Goal: Transaction & Acquisition: Purchase product/service

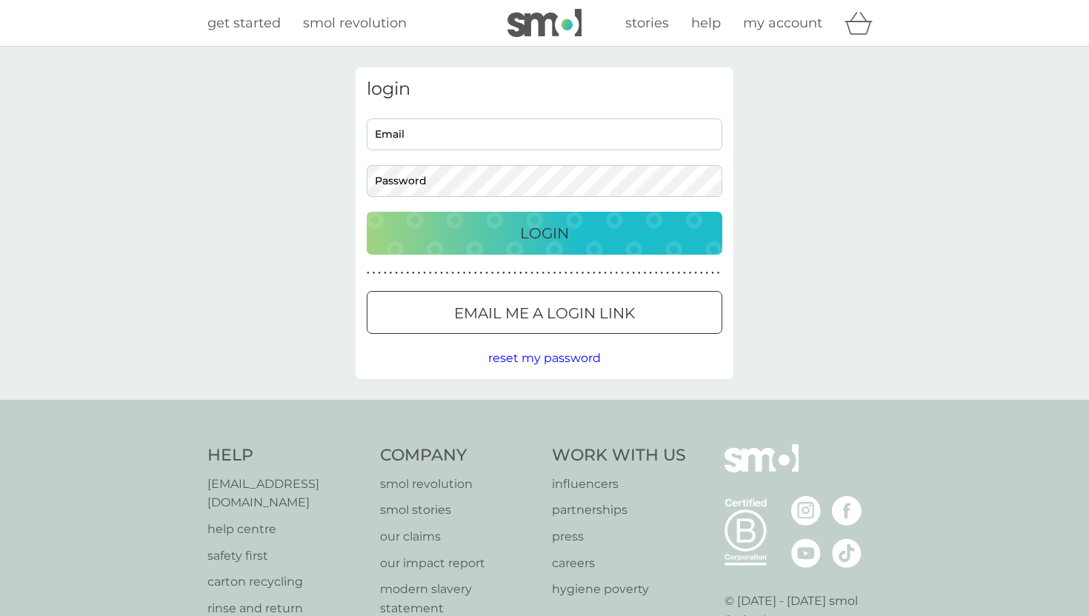
click at [428, 116] on div "login Email Password Login ● ● ● ● ● ● ● ● ● ● ● ● ● ● ● ● ● ● ● ● ● ● ● ● ● ● …" at bounding box center [545, 223] width 378 height 312
click at [421, 127] on input "Email" at bounding box center [545, 135] width 356 height 32
type input "[MEDICAL_DATA][EMAIL_ADDRESS][DOMAIN_NAME]"
click at [545, 242] on p "Login" at bounding box center [544, 233] width 49 height 24
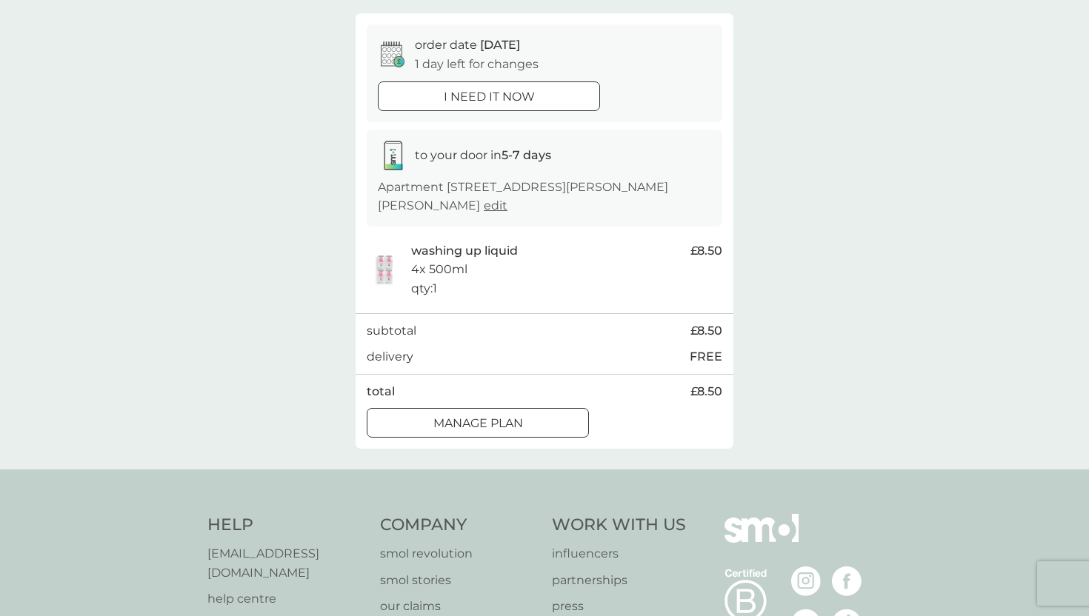
scroll to position [124, 0]
click at [497, 93] on div at bounding box center [488, 96] width 53 height 16
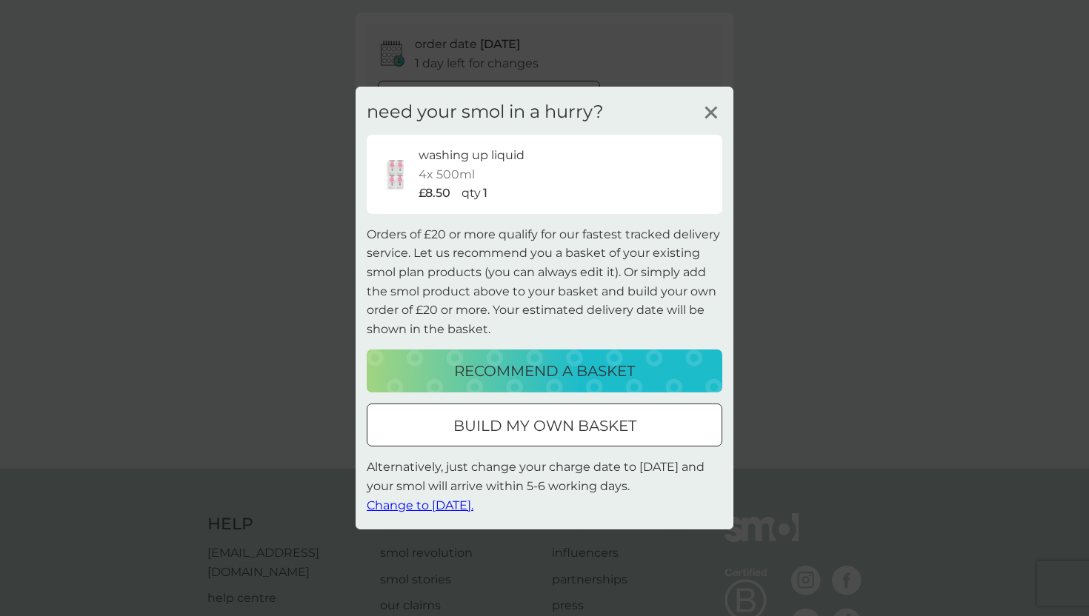
click at [501, 375] on p "recommend a basket" at bounding box center [544, 371] width 181 height 24
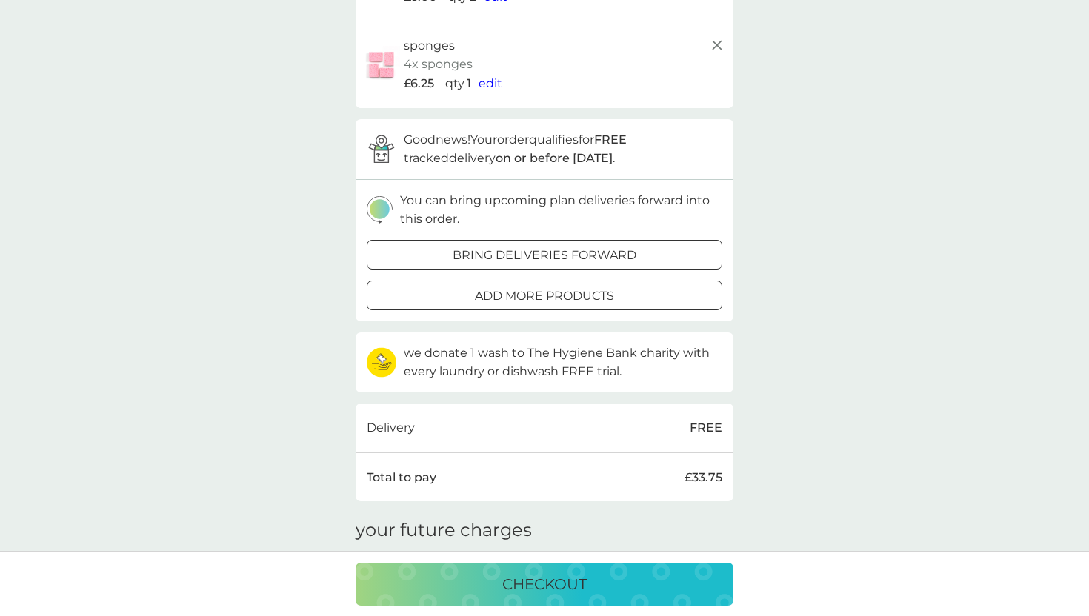
scroll to position [428, 0]
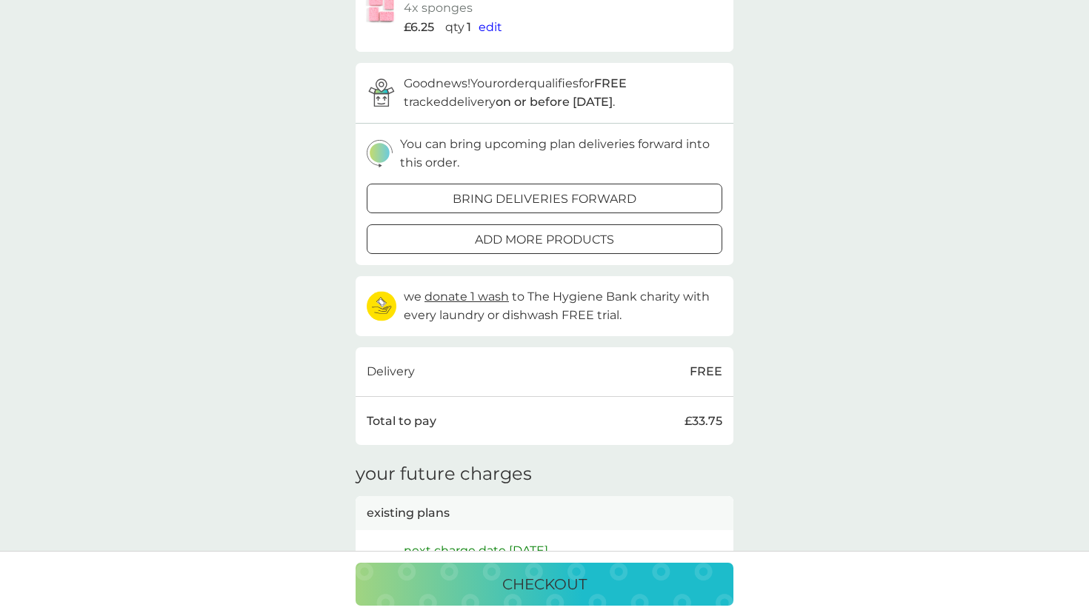
click at [539, 590] on p "checkout" at bounding box center [544, 585] width 84 height 24
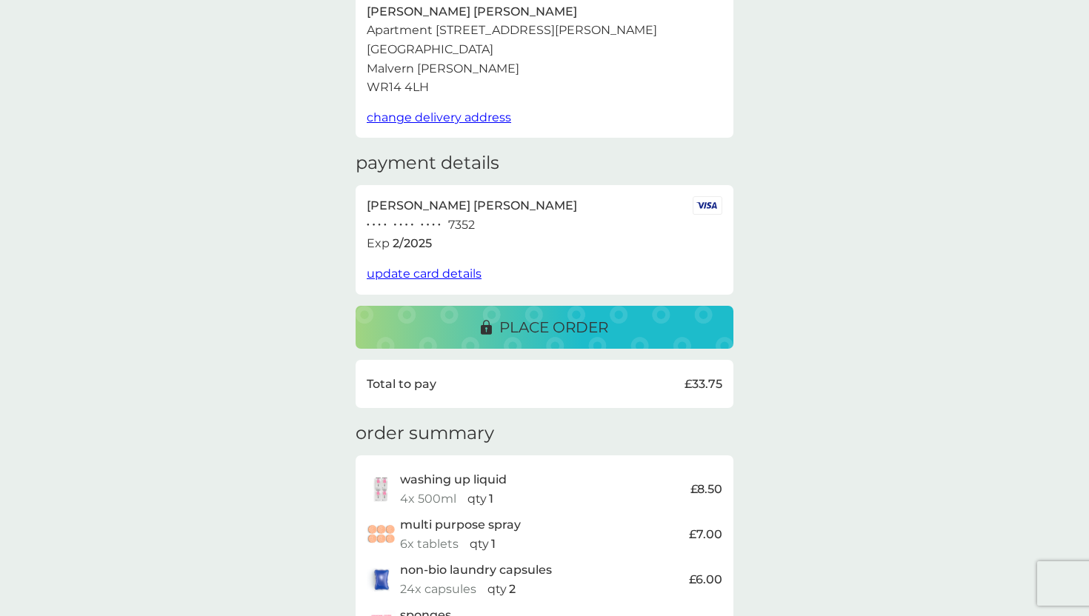
scroll to position [110, 0]
click at [424, 273] on span "update card details" at bounding box center [424, 273] width 115 height 14
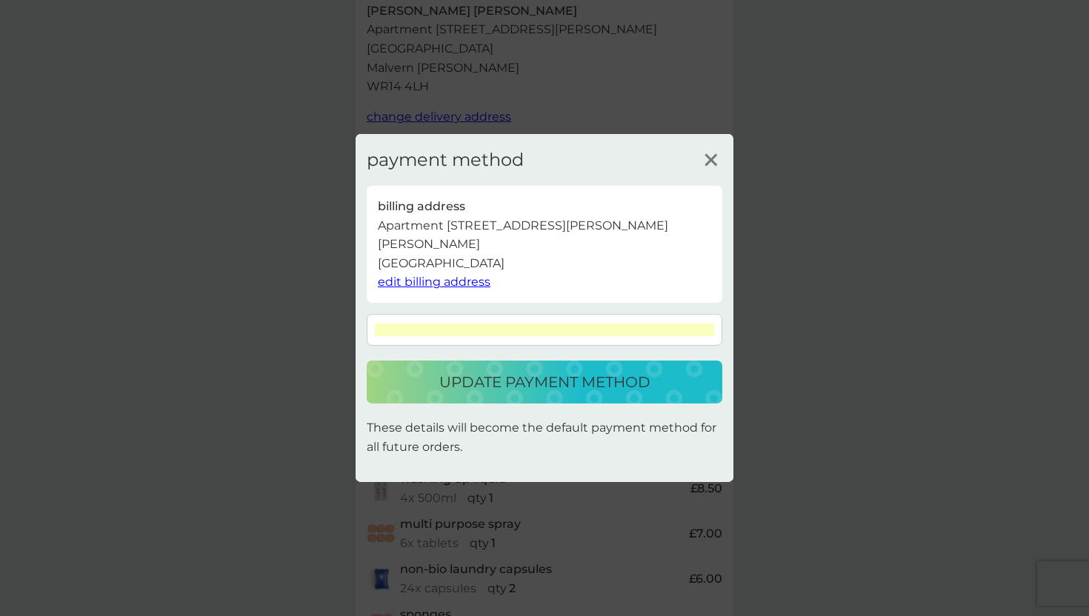
click at [569, 393] on p "update payment method" at bounding box center [544, 382] width 211 height 24
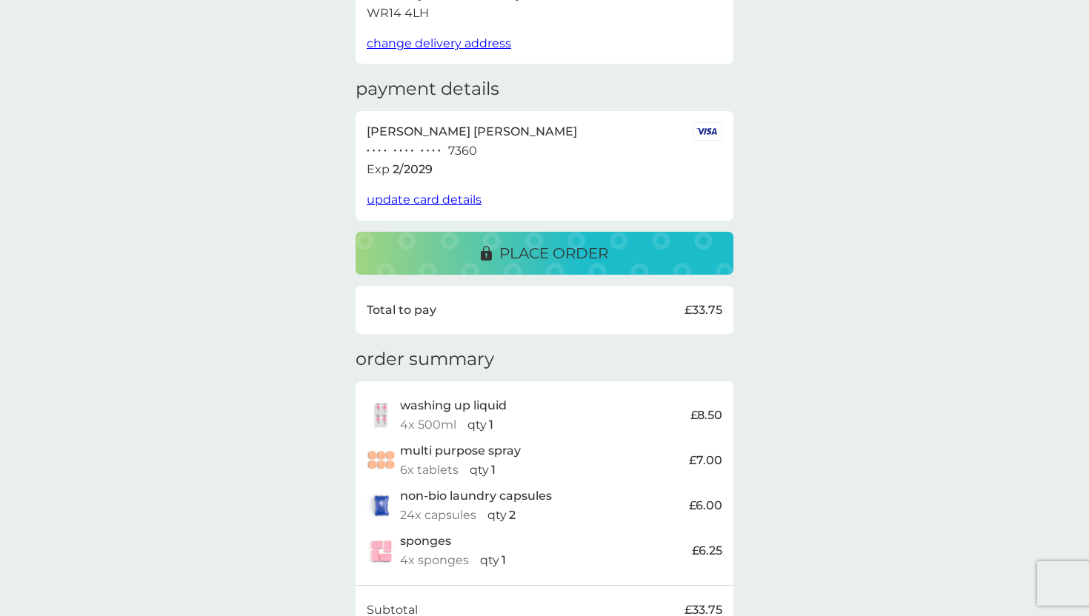
scroll to position [181, 0]
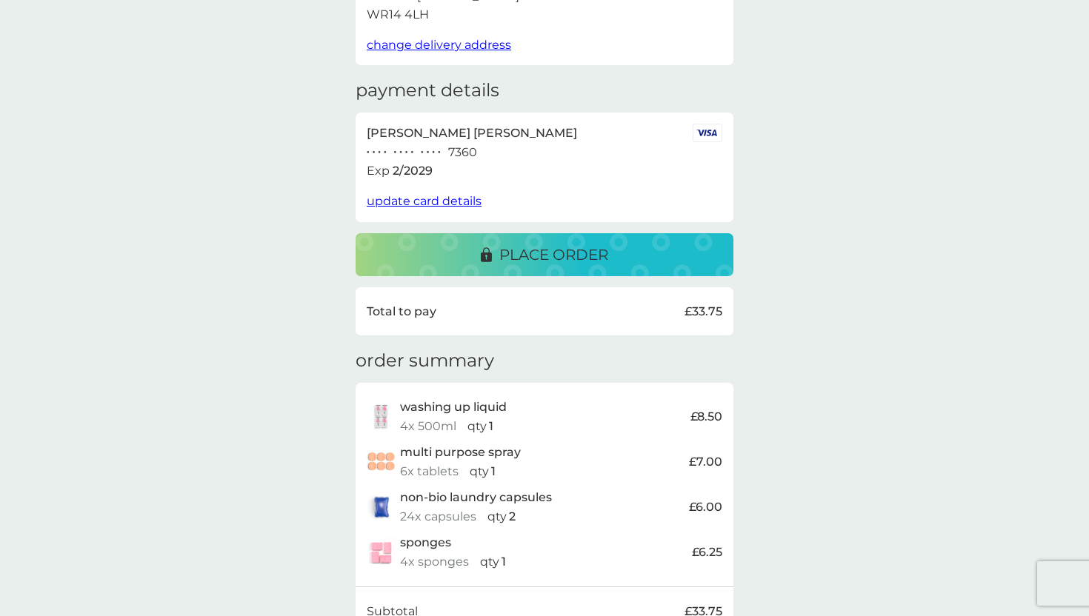
click at [541, 261] on p "place order" at bounding box center [553, 255] width 109 height 24
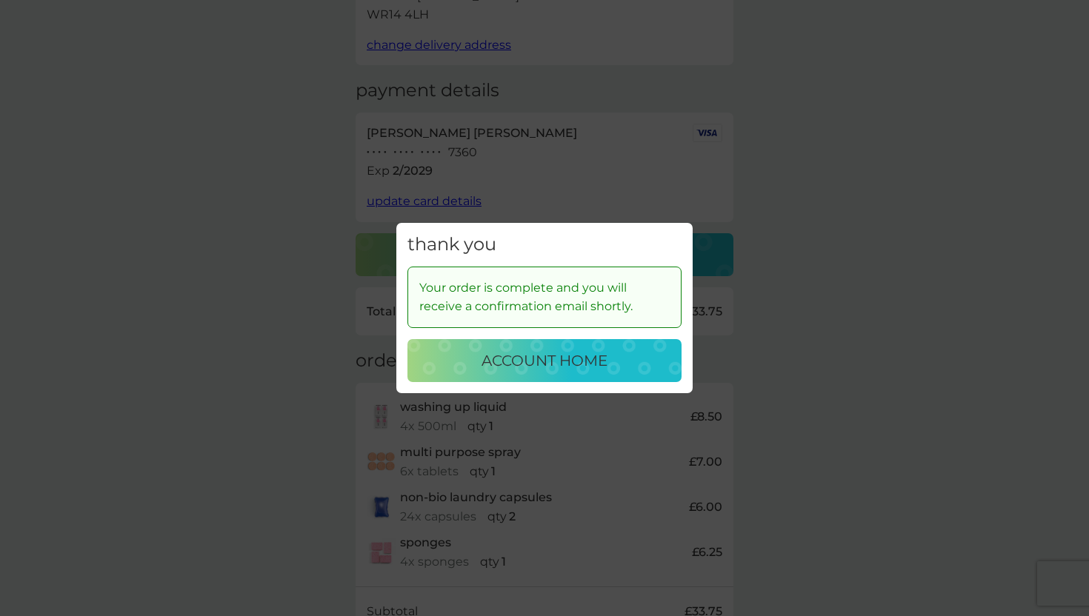
click at [562, 364] on p "account home" at bounding box center [544, 361] width 126 height 24
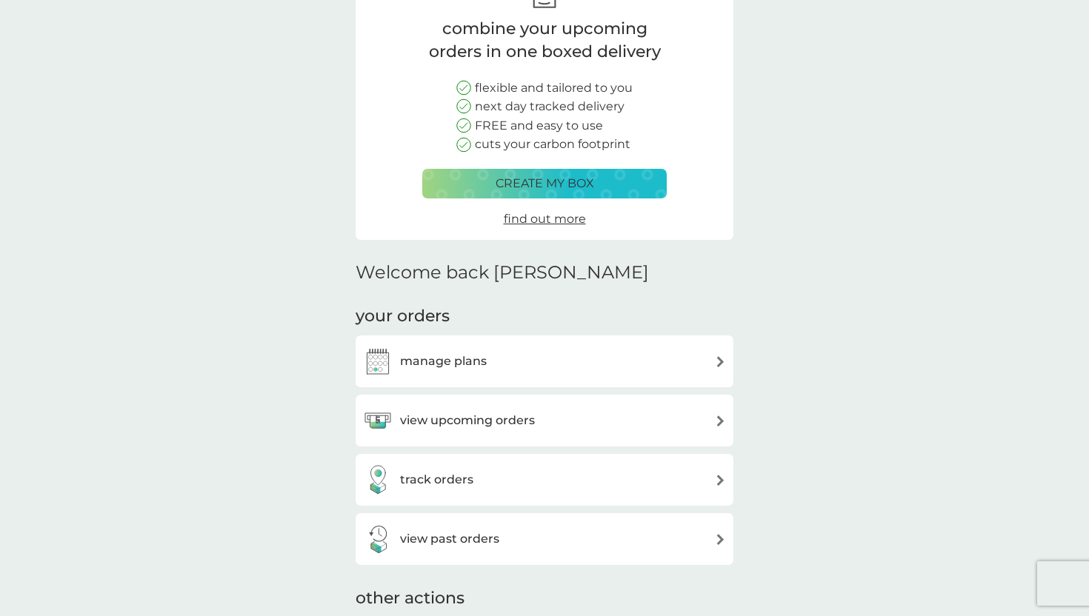
scroll to position [152, 0]
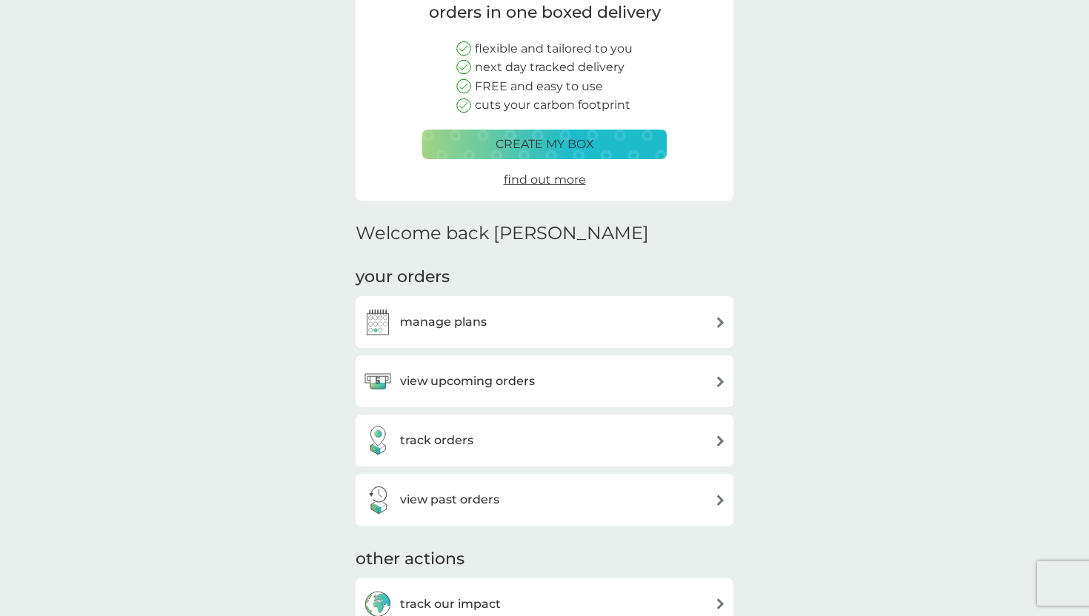
click at [464, 327] on h3 "manage plans" at bounding box center [443, 322] width 87 height 19
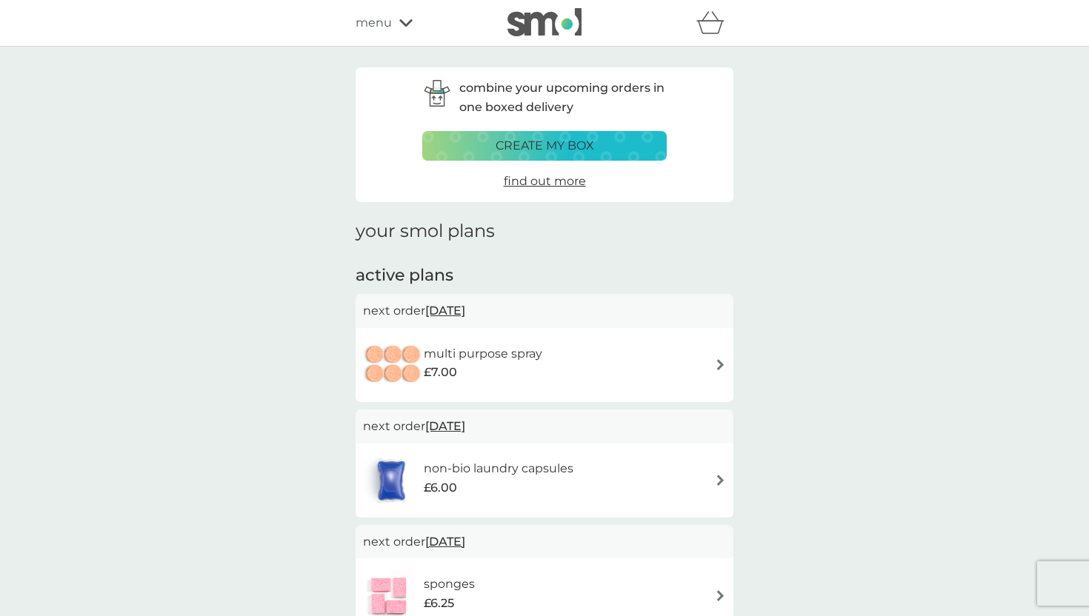
click at [387, 22] on span "menu" at bounding box center [374, 22] width 36 height 19
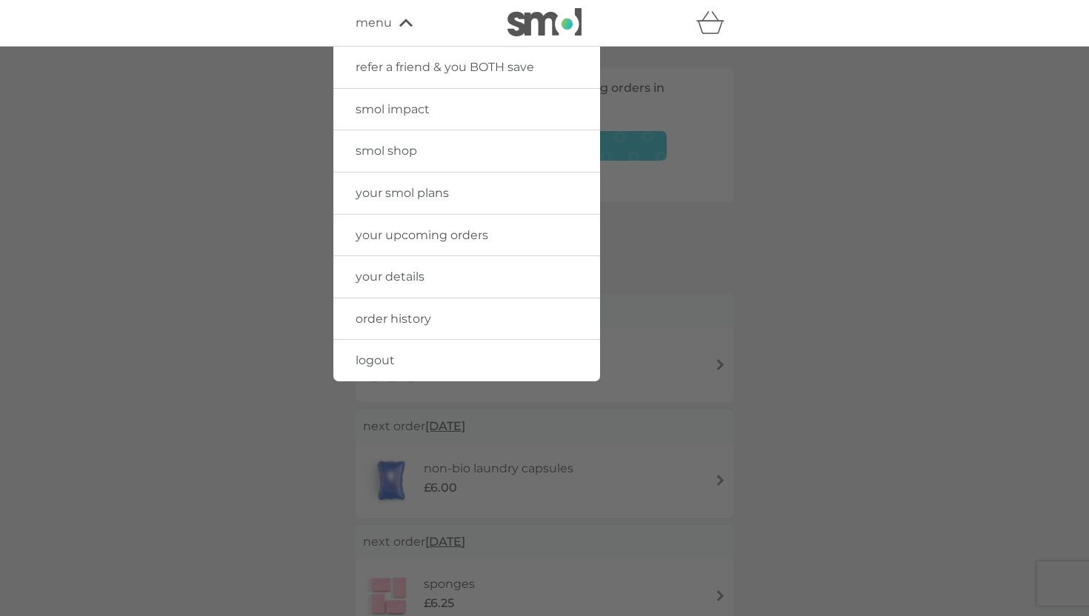
click at [383, 27] on span "menu" at bounding box center [374, 22] width 36 height 19
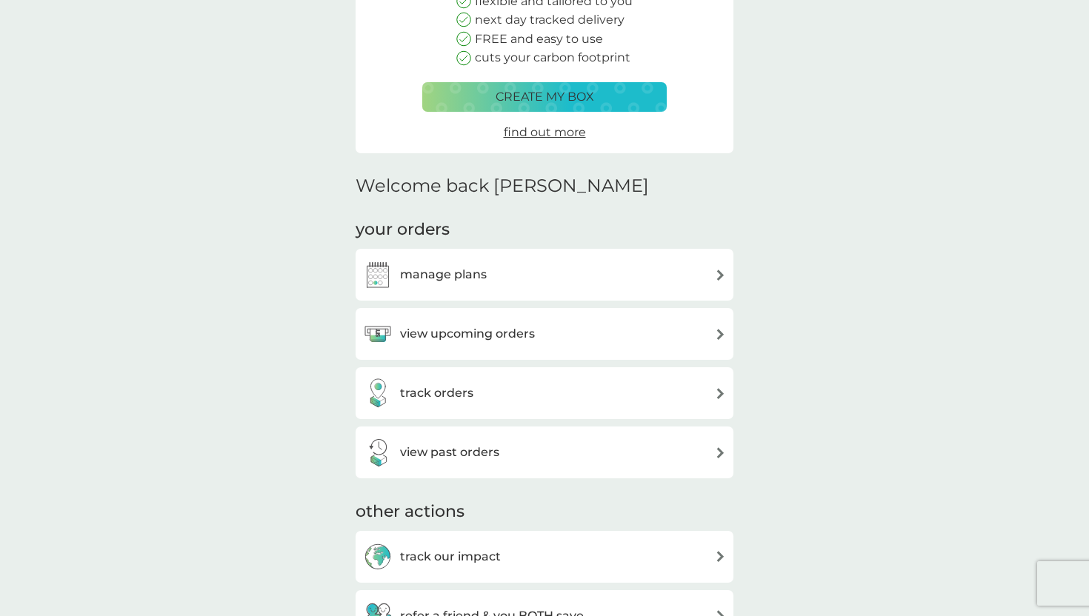
scroll to position [393, 0]
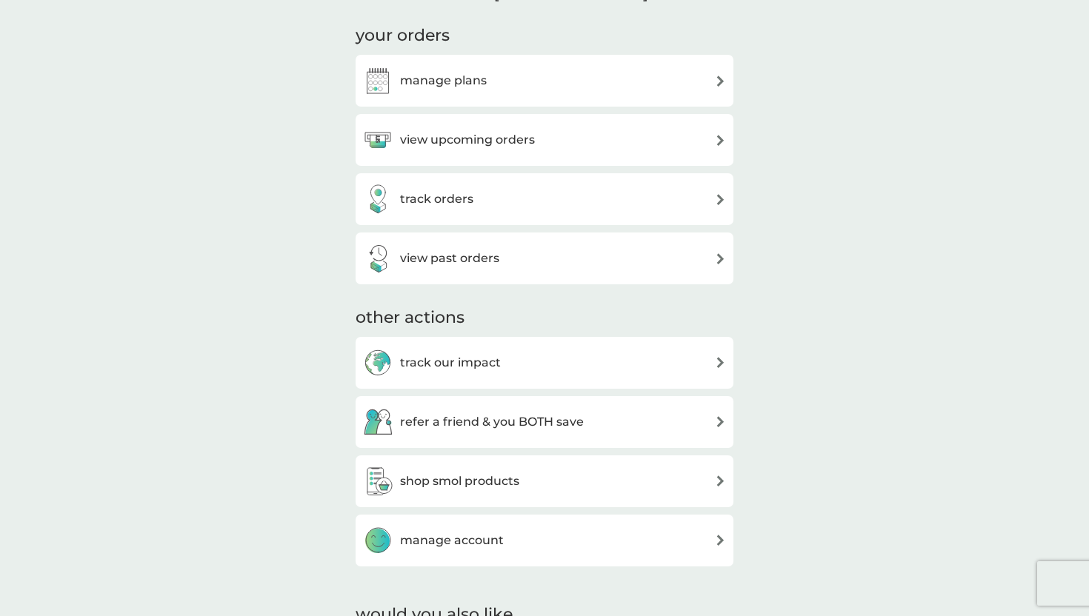
click at [518, 139] on h3 "view upcoming orders" at bounding box center [467, 139] width 135 height 19
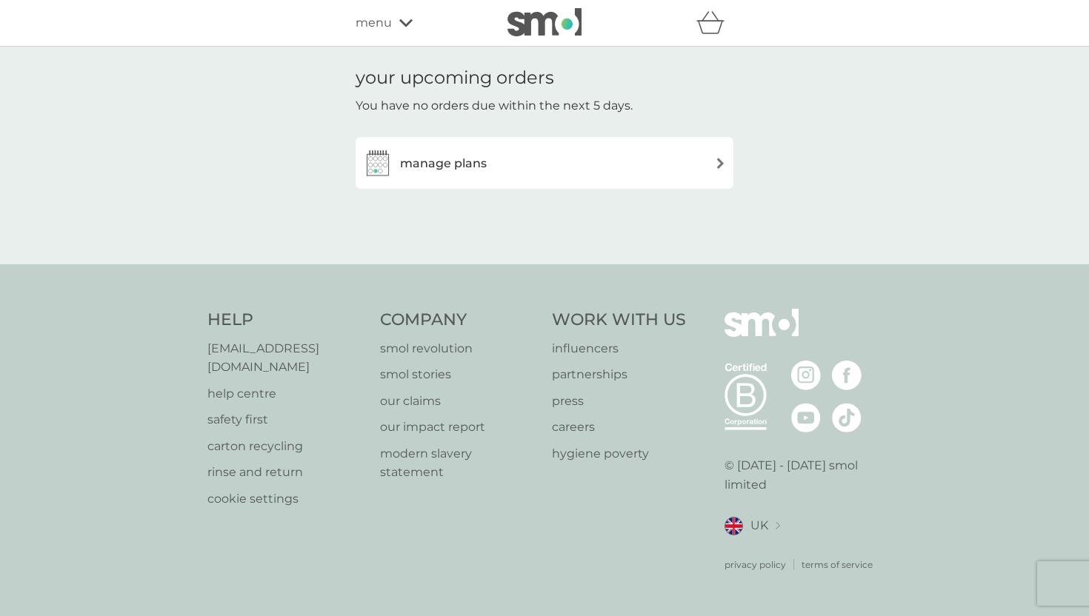
click at [499, 162] on div "manage plans" at bounding box center [544, 163] width 363 height 30
